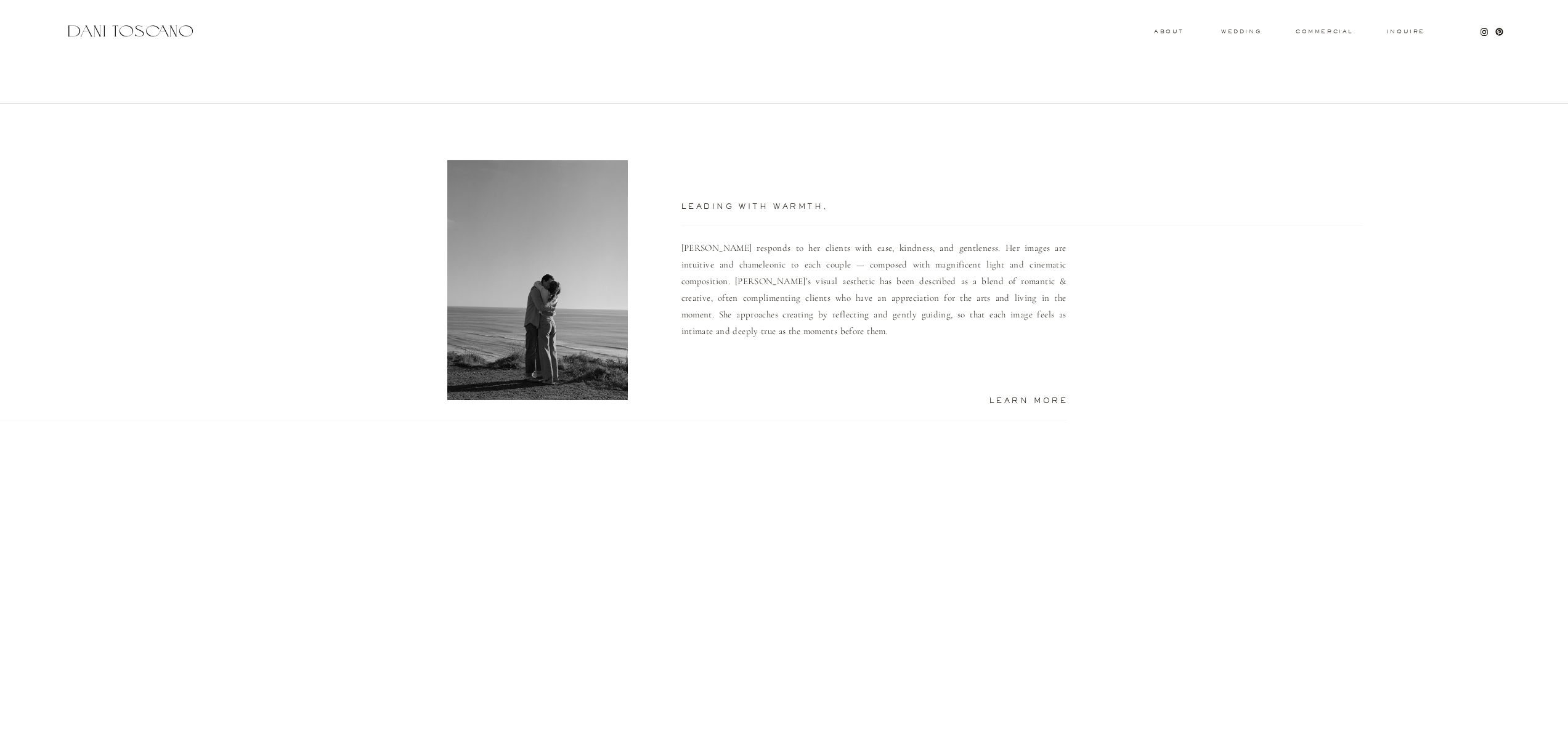
scroll to position [965, 0]
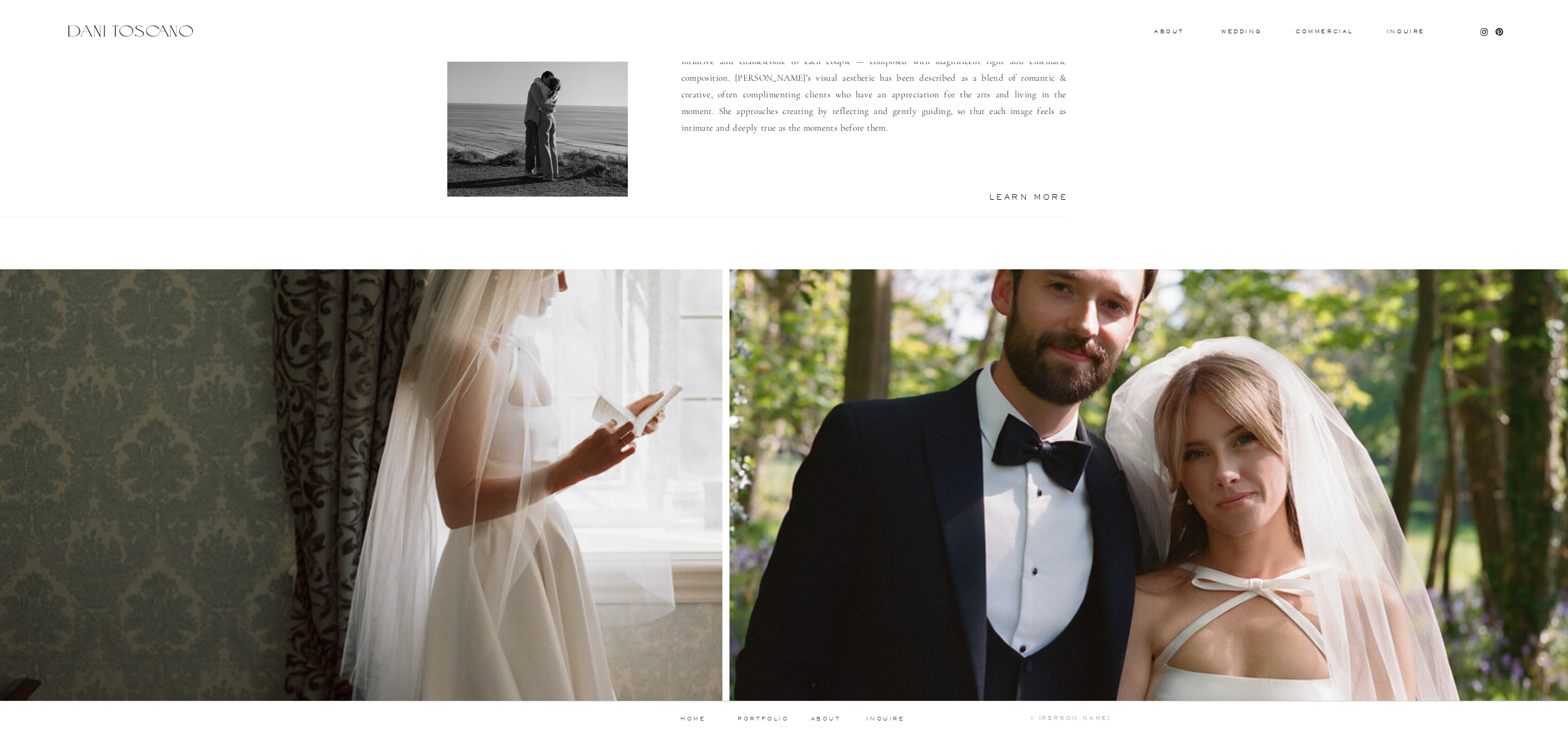
click at [757, 718] on p "portfolio" at bounding box center [763, 718] width 61 height 5
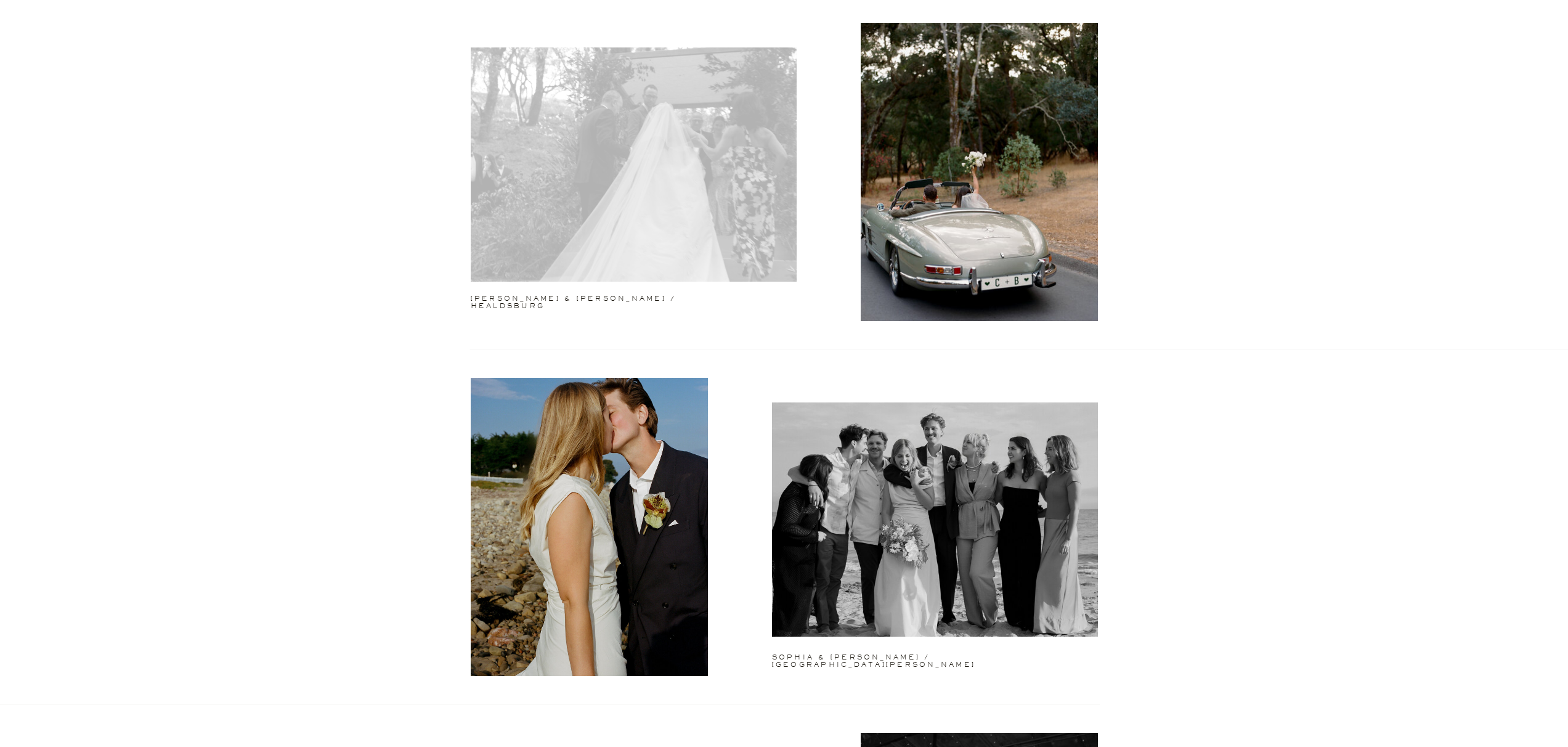
scroll to position [1942, 0]
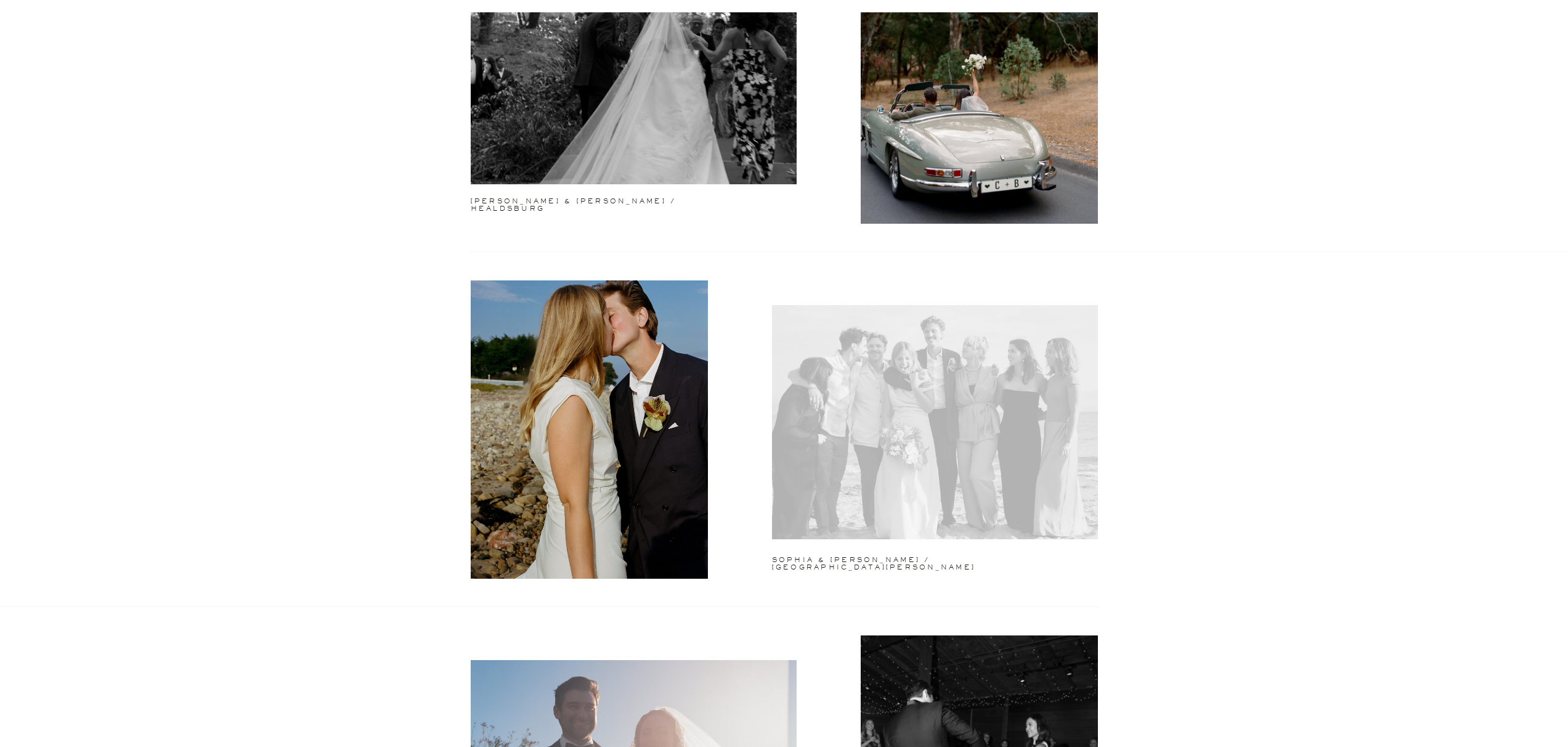
click at [836, 423] on div at bounding box center [934, 422] width 326 height 234
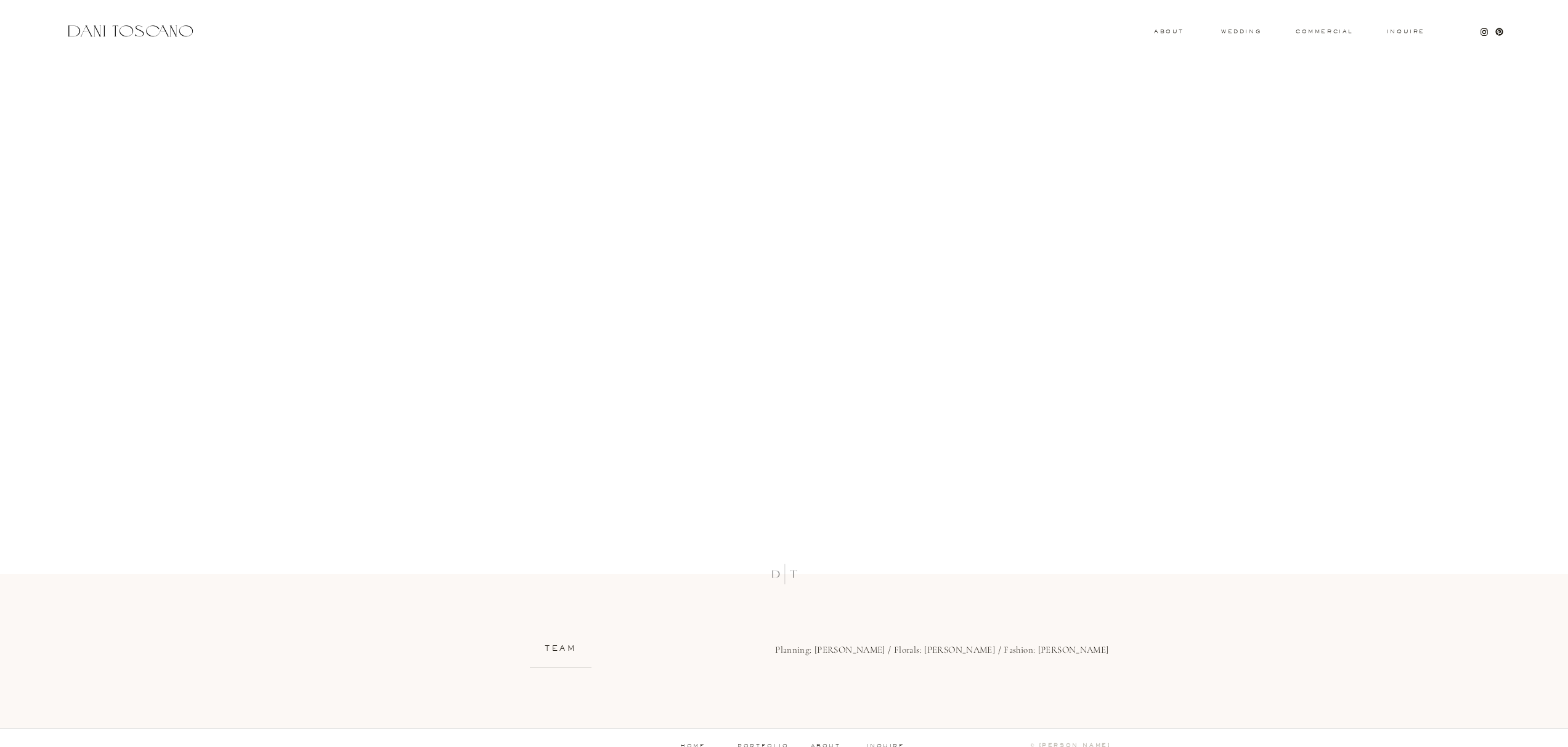
scroll to position [17324, 0]
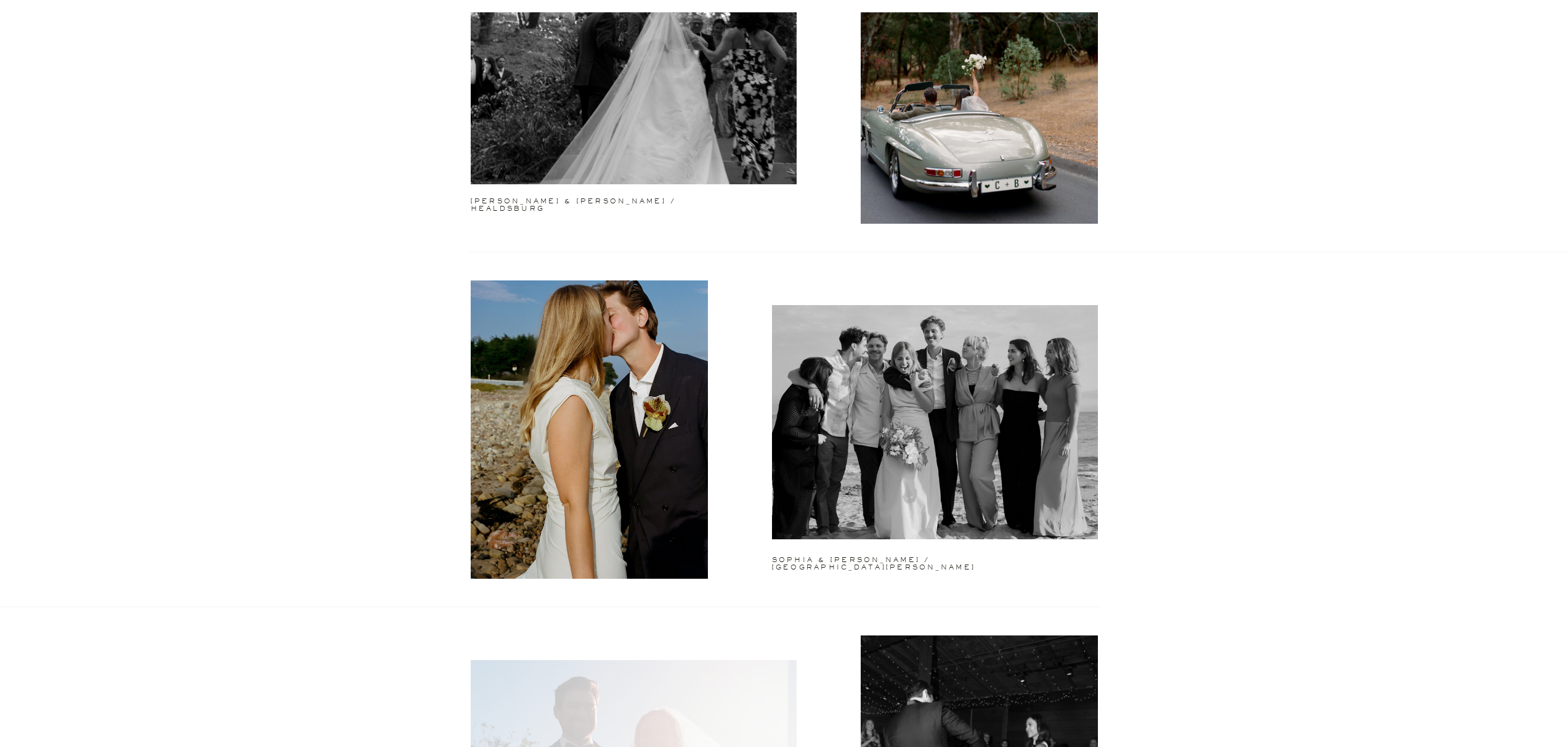
scroll to position [2361, 0]
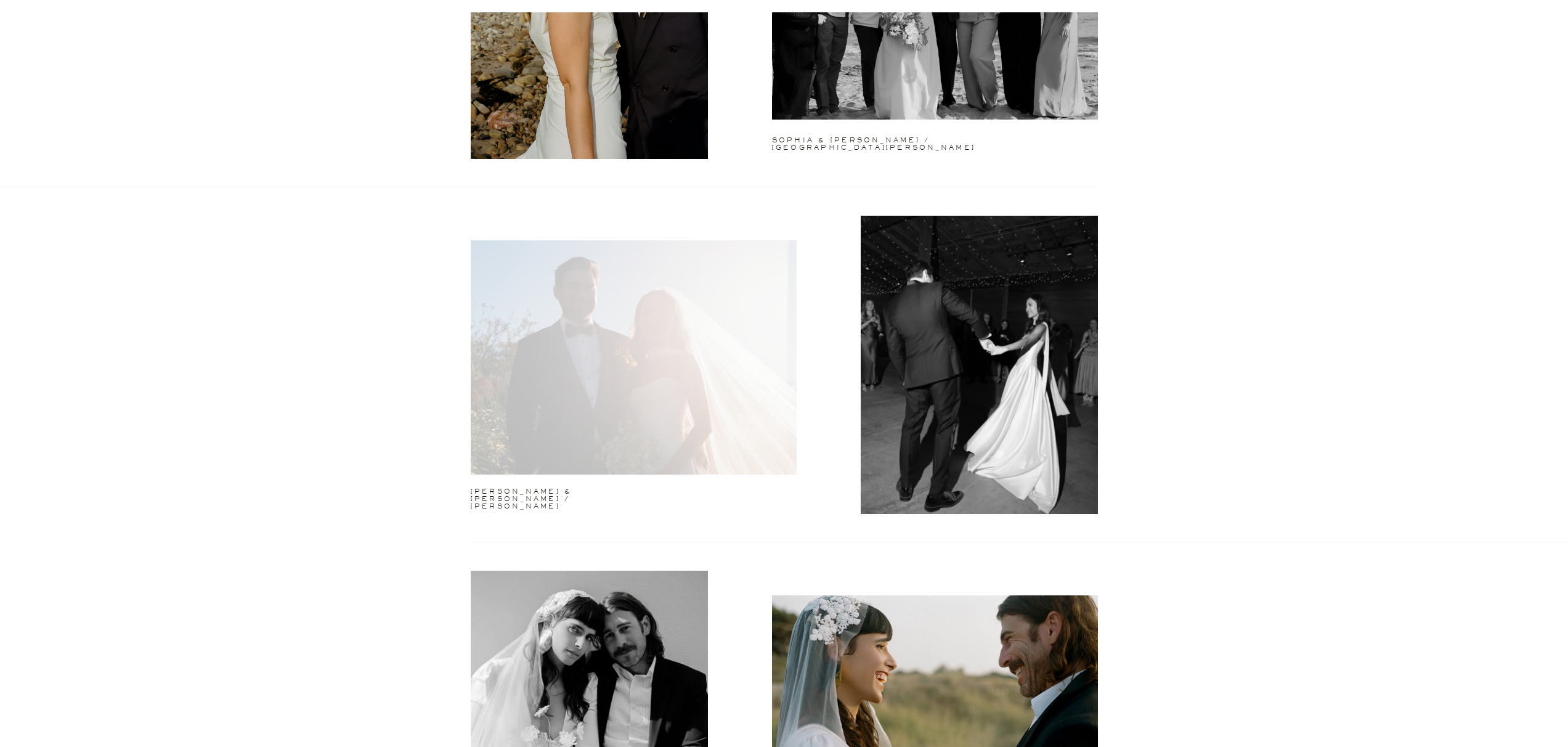
click at [582, 369] on div at bounding box center [634, 357] width 326 height 234
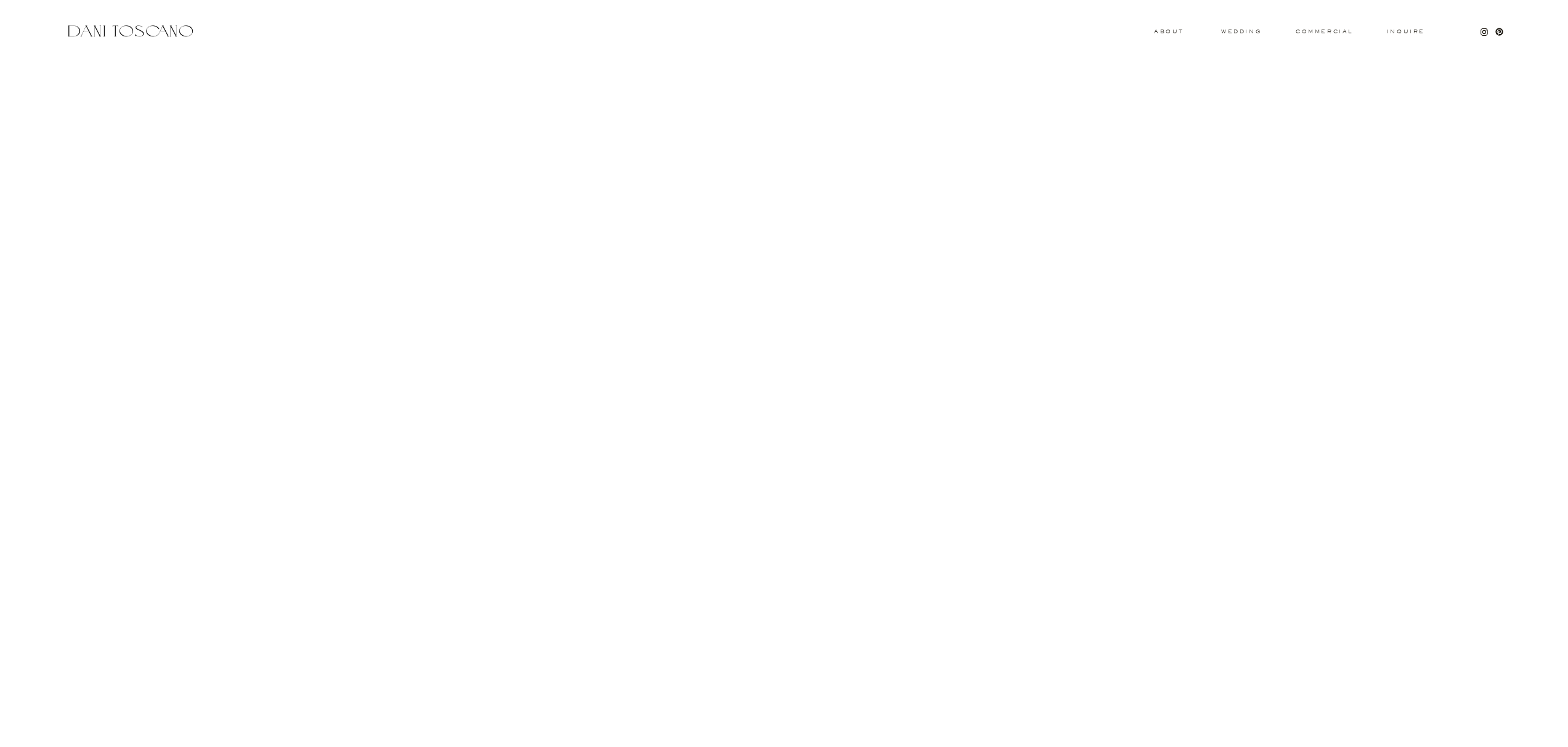
scroll to position [8056, 0]
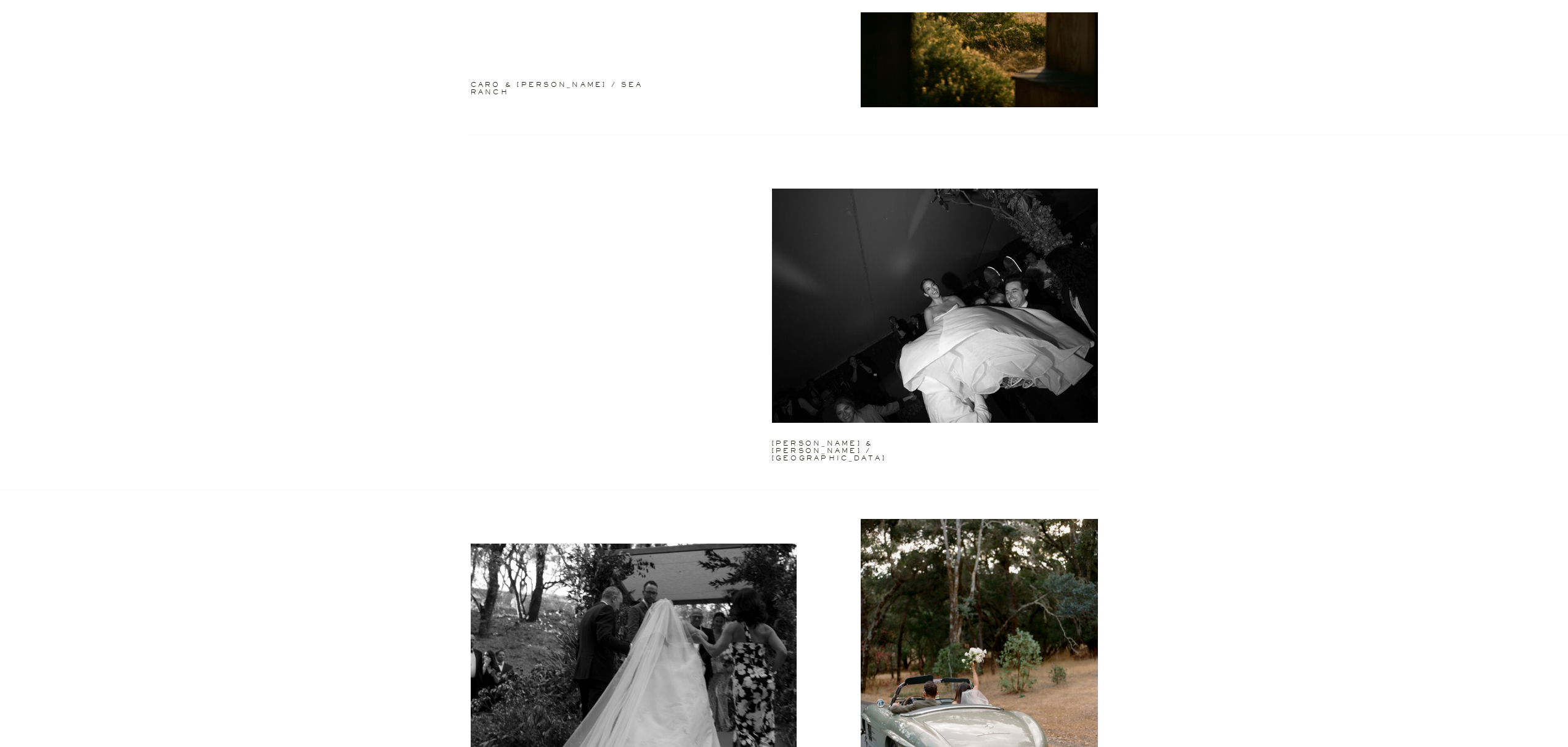
scroll to position [1617, 0]
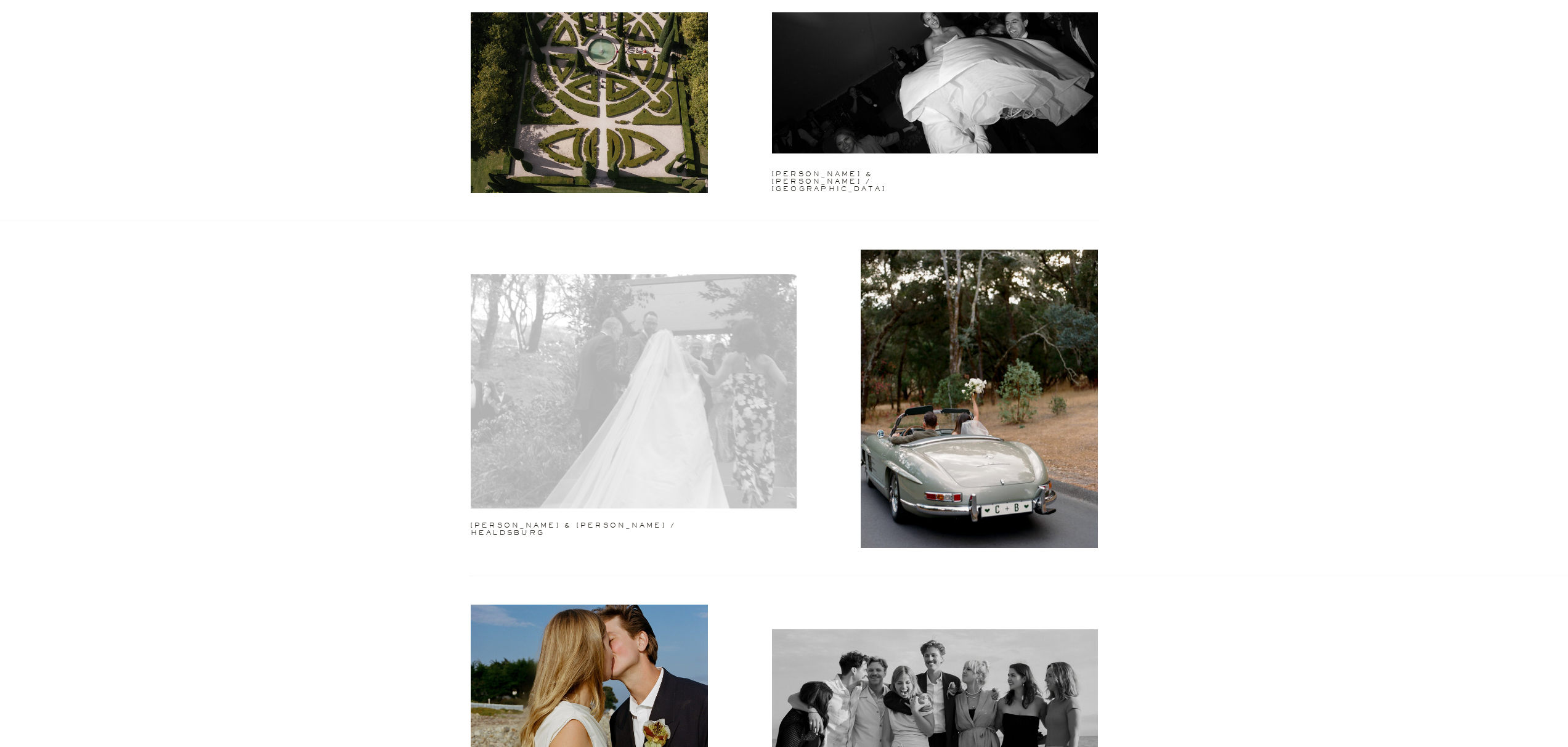
click at [628, 397] on div at bounding box center [634, 391] width 326 height 234
